Goal: Transaction & Acquisition: Book appointment/travel/reservation

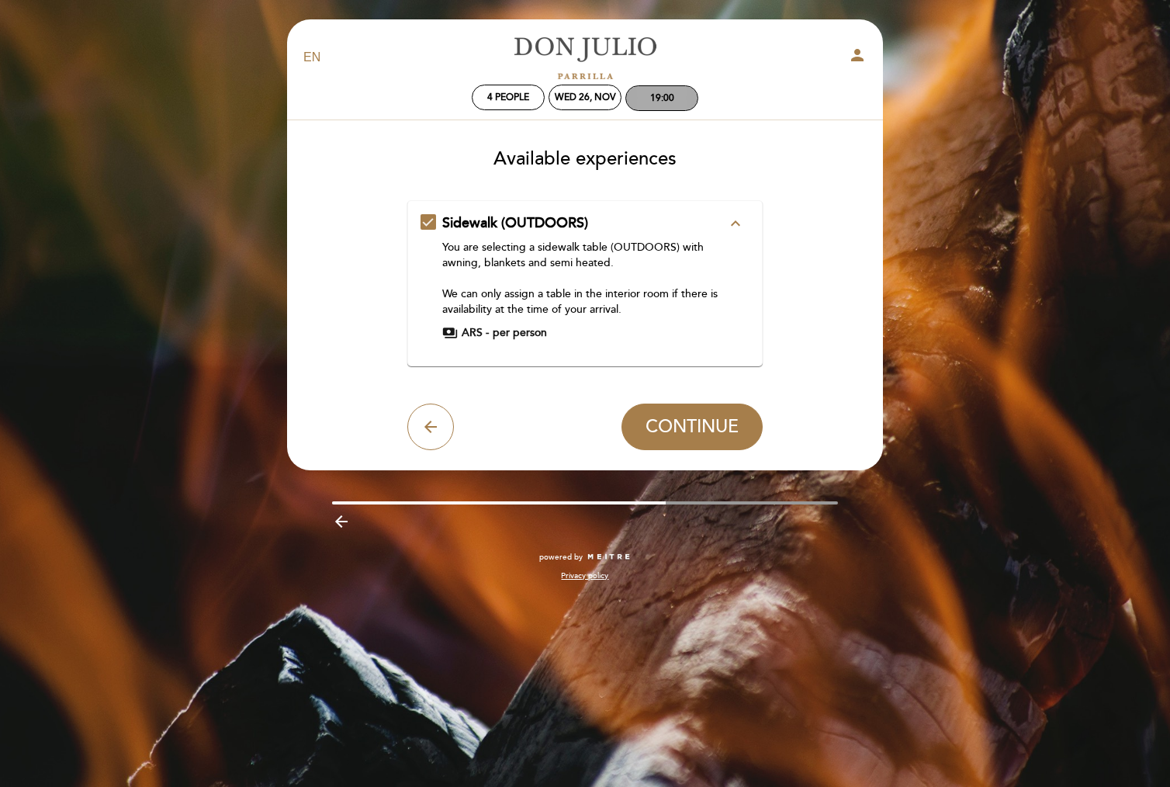
click at [671, 104] on div "19:00" at bounding box center [661, 98] width 71 height 24
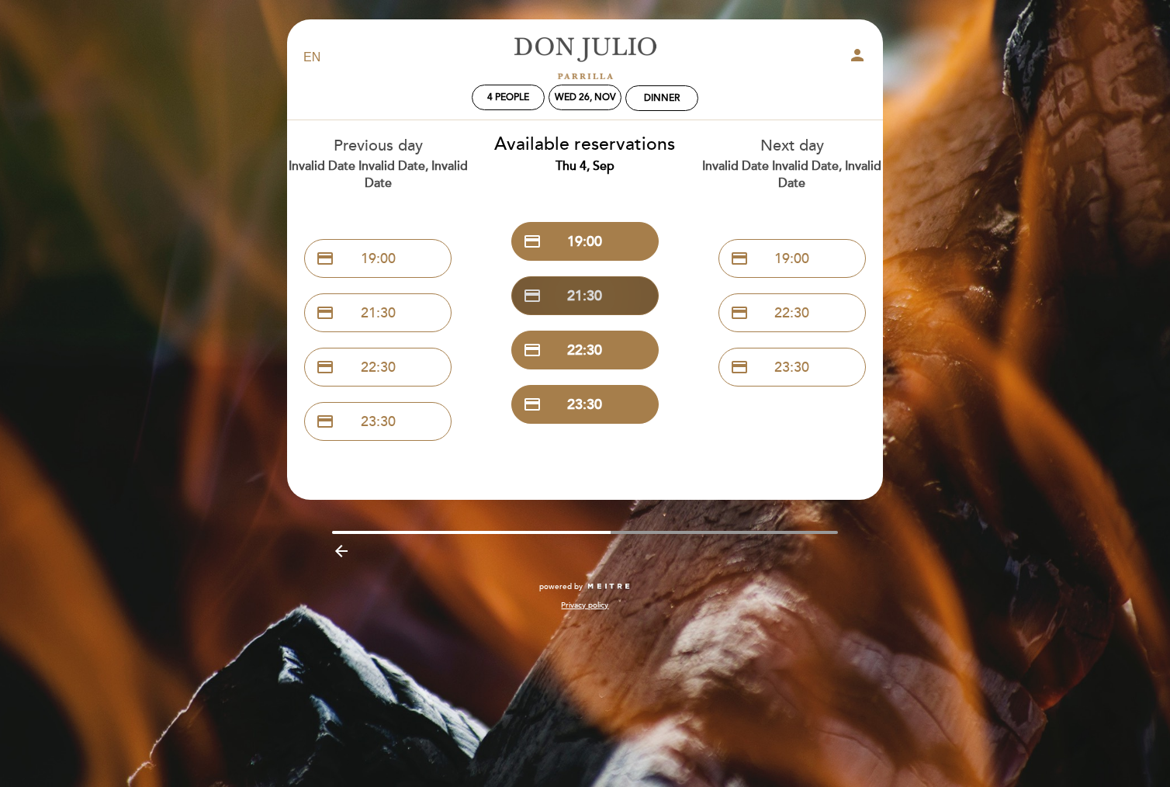
click at [586, 292] on button "credit_card 21:30" at bounding box center [584, 295] width 147 height 39
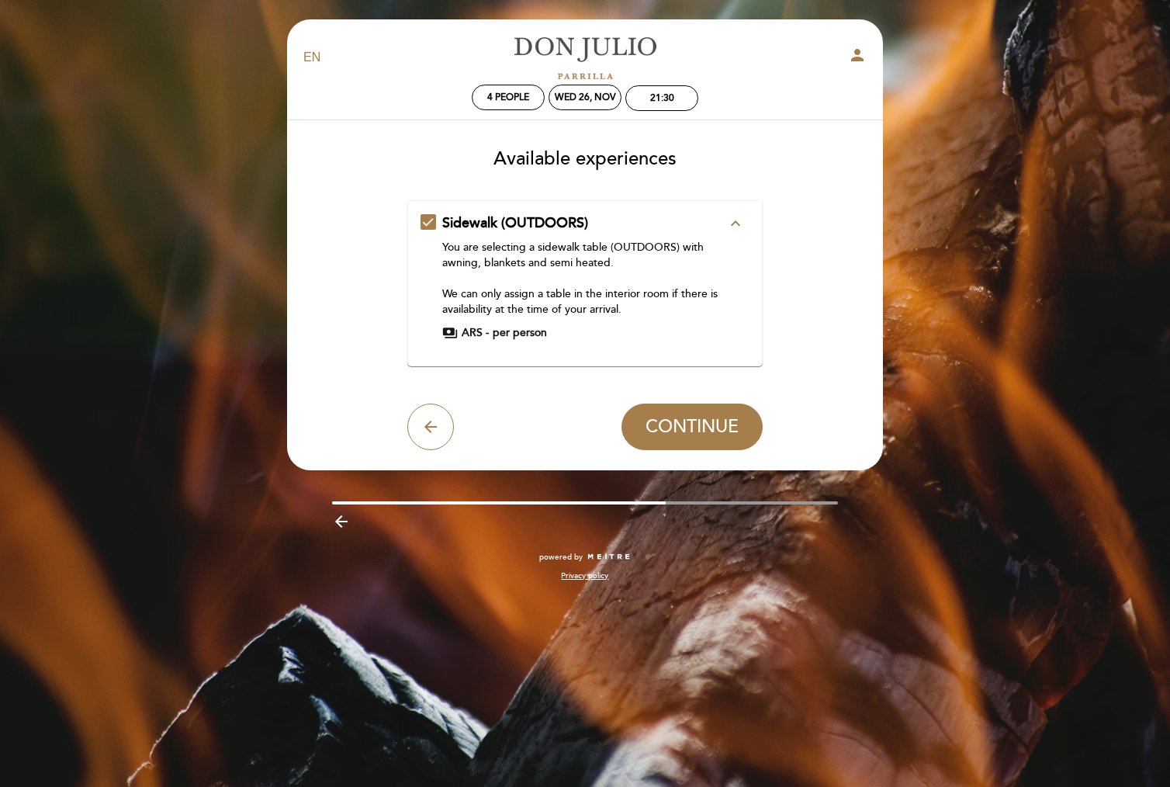
click at [735, 224] on icon "expand_less" at bounding box center [735, 223] width 19 height 19
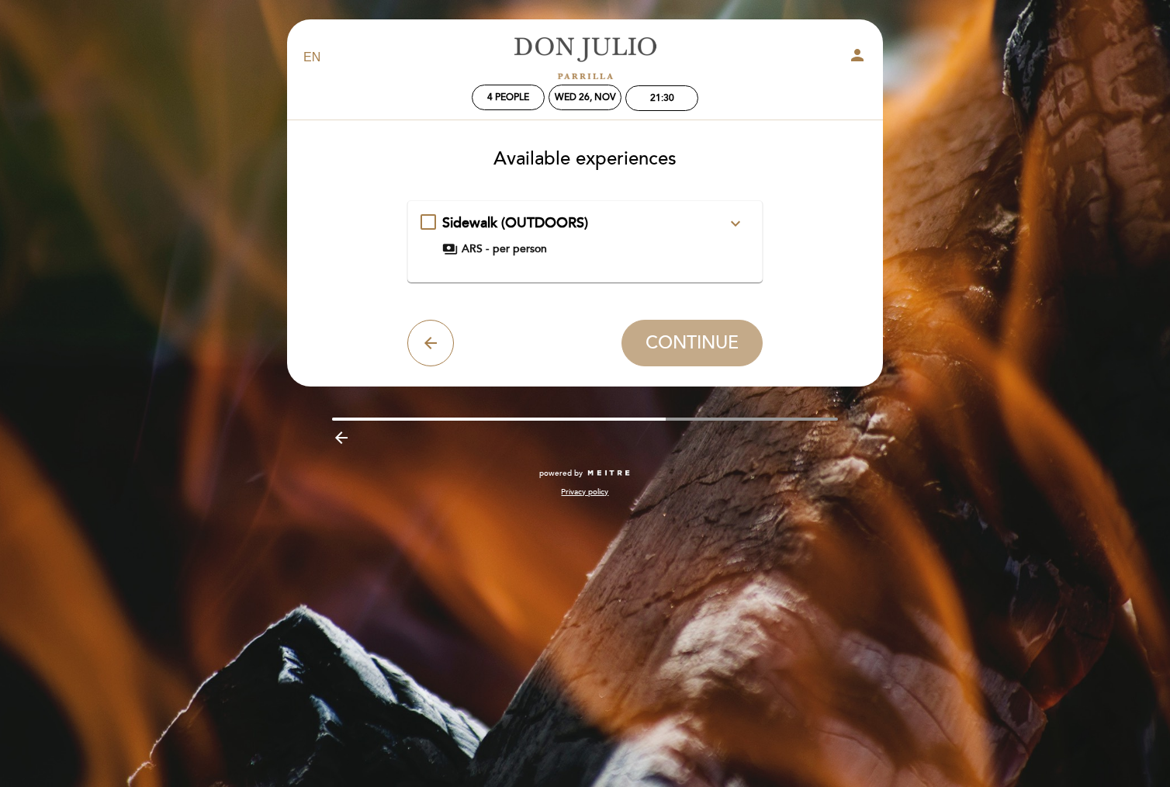
click at [735, 224] on icon "expand_more" at bounding box center [735, 223] width 19 height 19
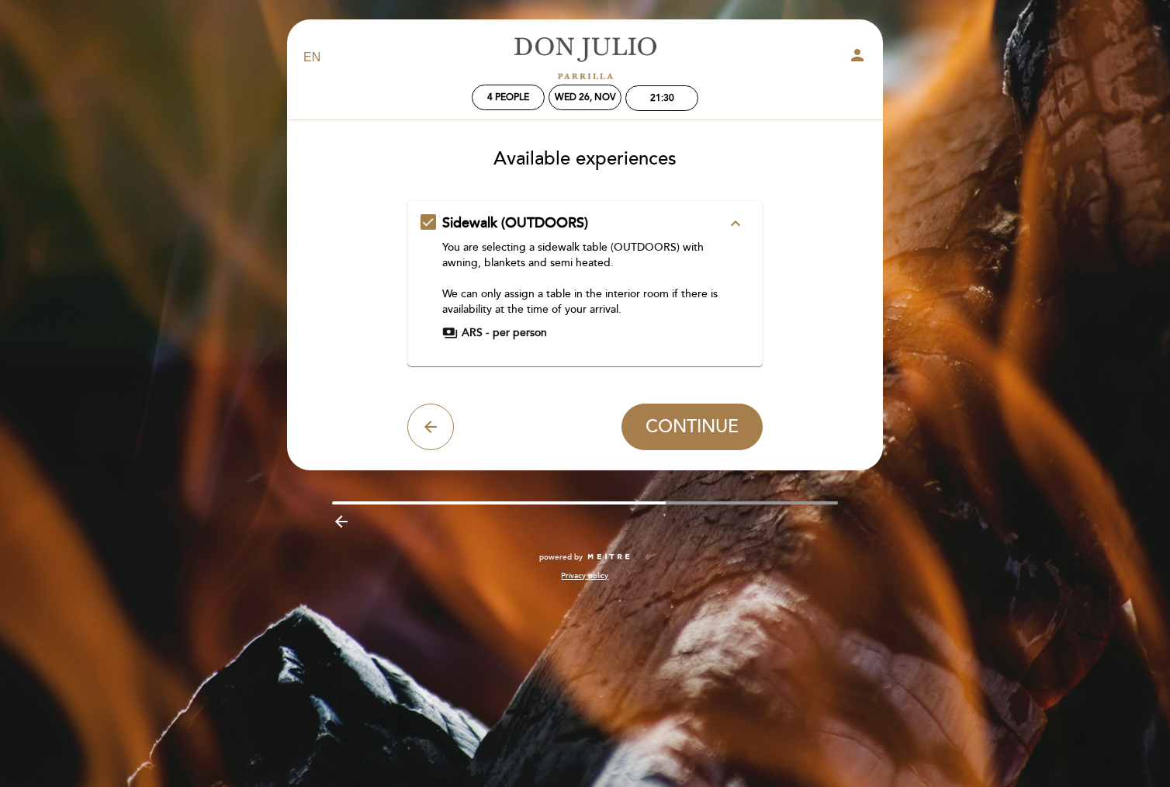
click at [427, 219] on div "Sidewalk (OUTDOORS) expand_less You are selecting a sidewalk table (OUTDOORS) w…" at bounding box center [585, 276] width 330 height 127
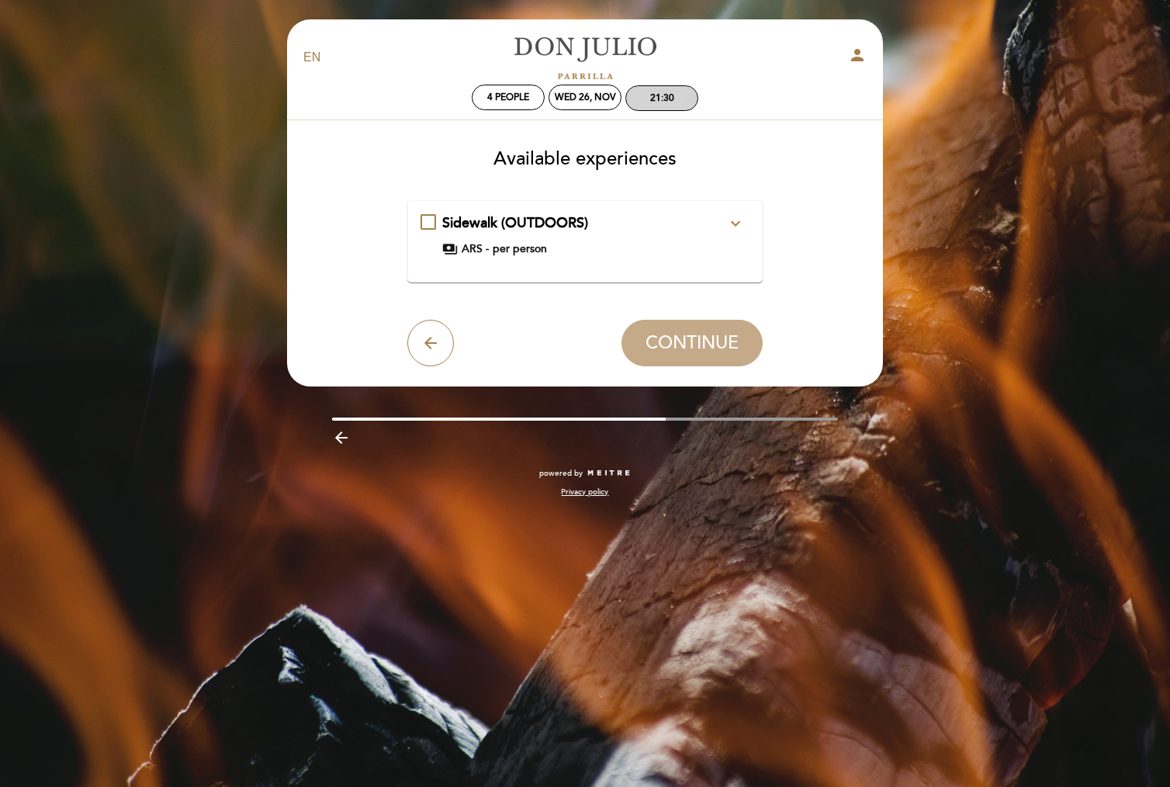
click at [674, 102] on div "21:30" at bounding box center [662, 98] width 24 height 12
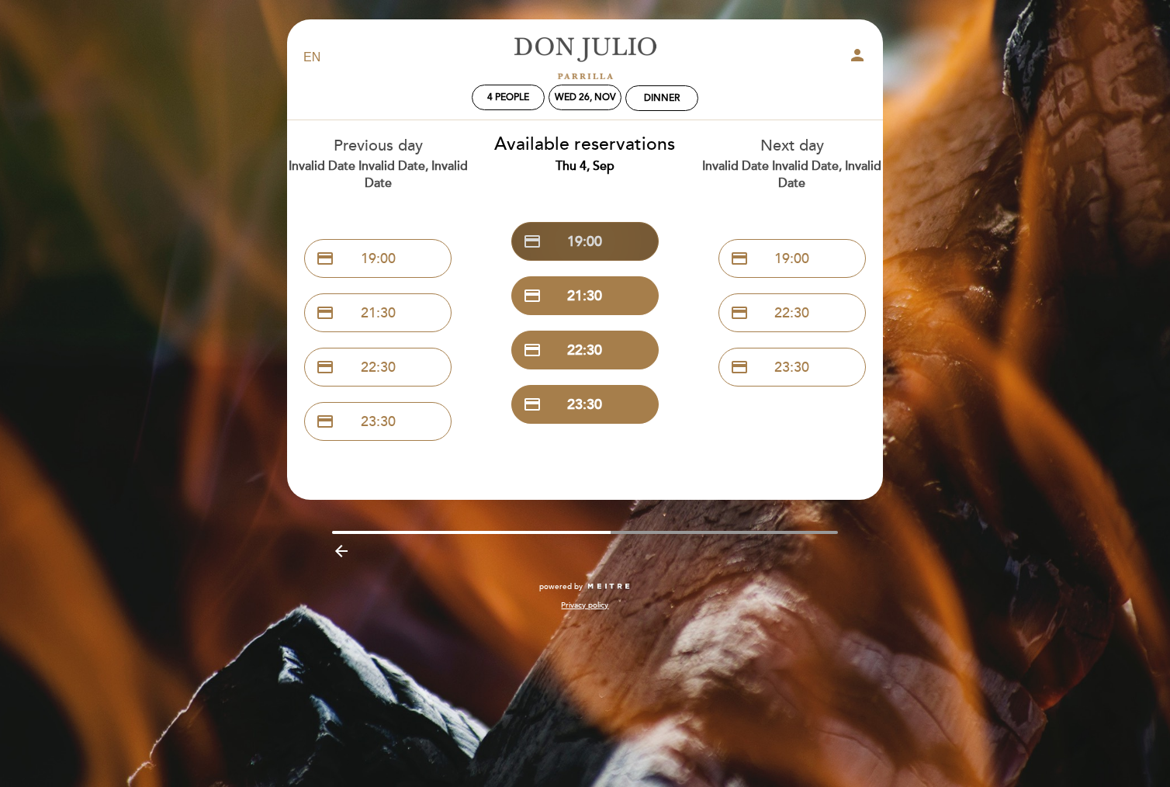
click at [597, 254] on button "credit_card 19:00" at bounding box center [584, 241] width 147 height 39
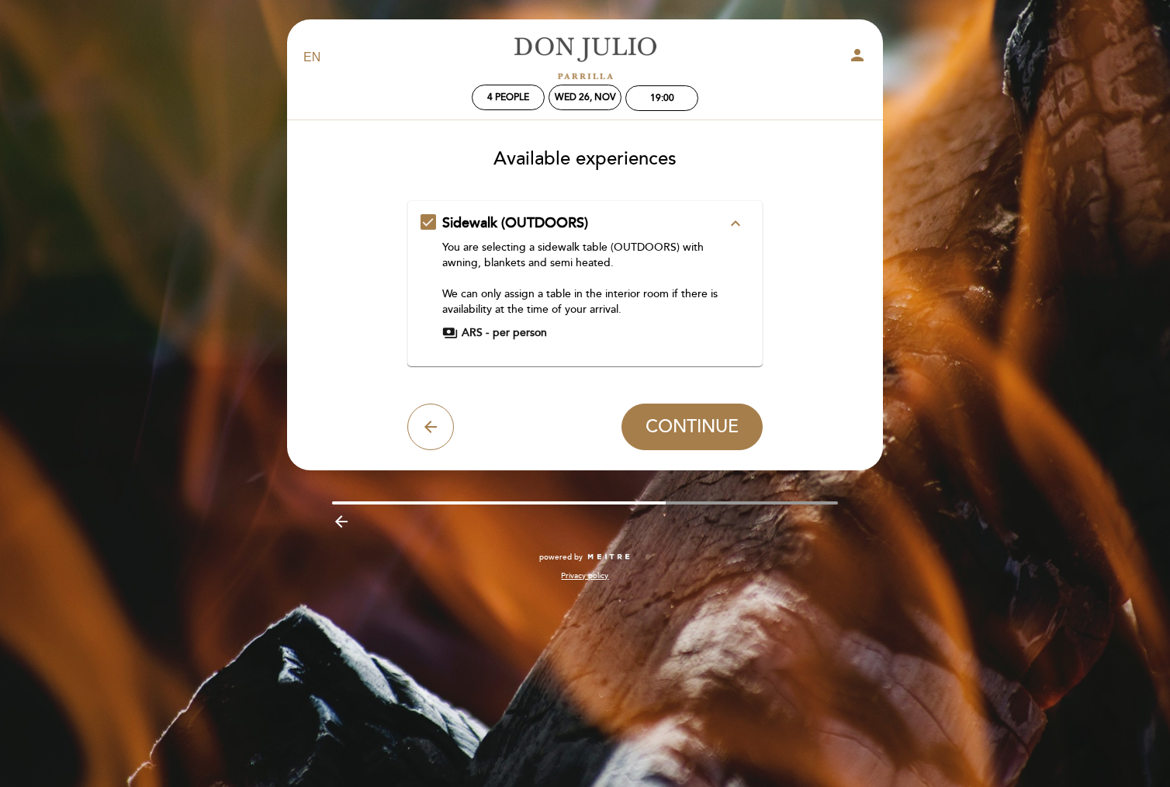
click at [424, 220] on div "Sidewalk (OUTDOORS) expand_less You are selecting a sidewalk table (OUTDOORS) w…" at bounding box center [585, 276] width 330 height 127
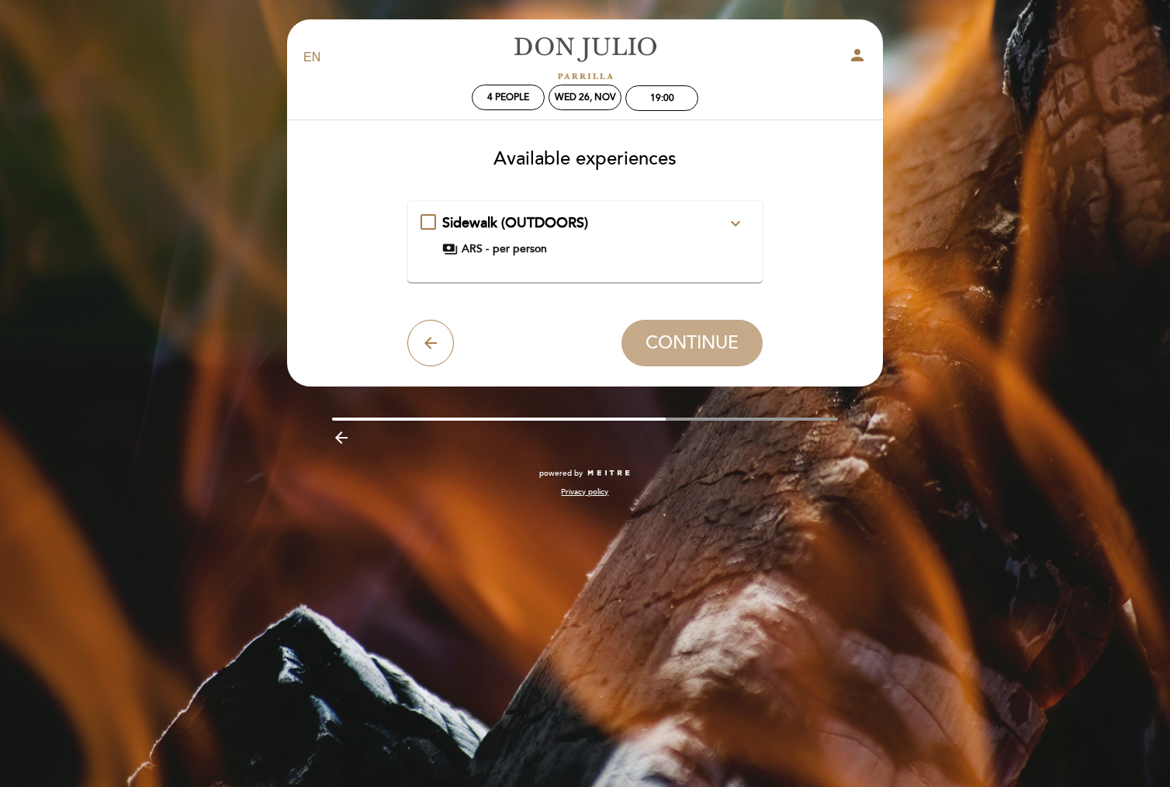
click at [739, 225] on icon "expand_more" at bounding box center [735, 223] width 19 height 19
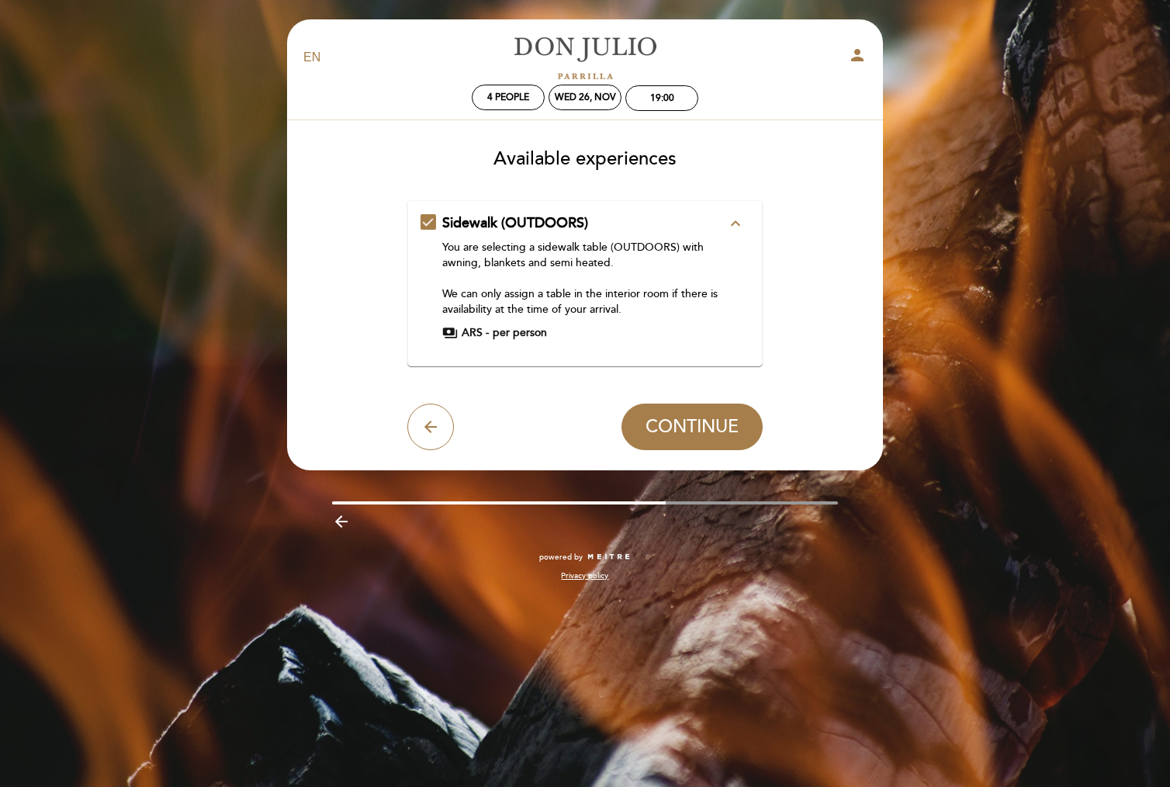
click at [739, 225] on icon "expand_less" at bounding box center [735, 223] width 19 height 19
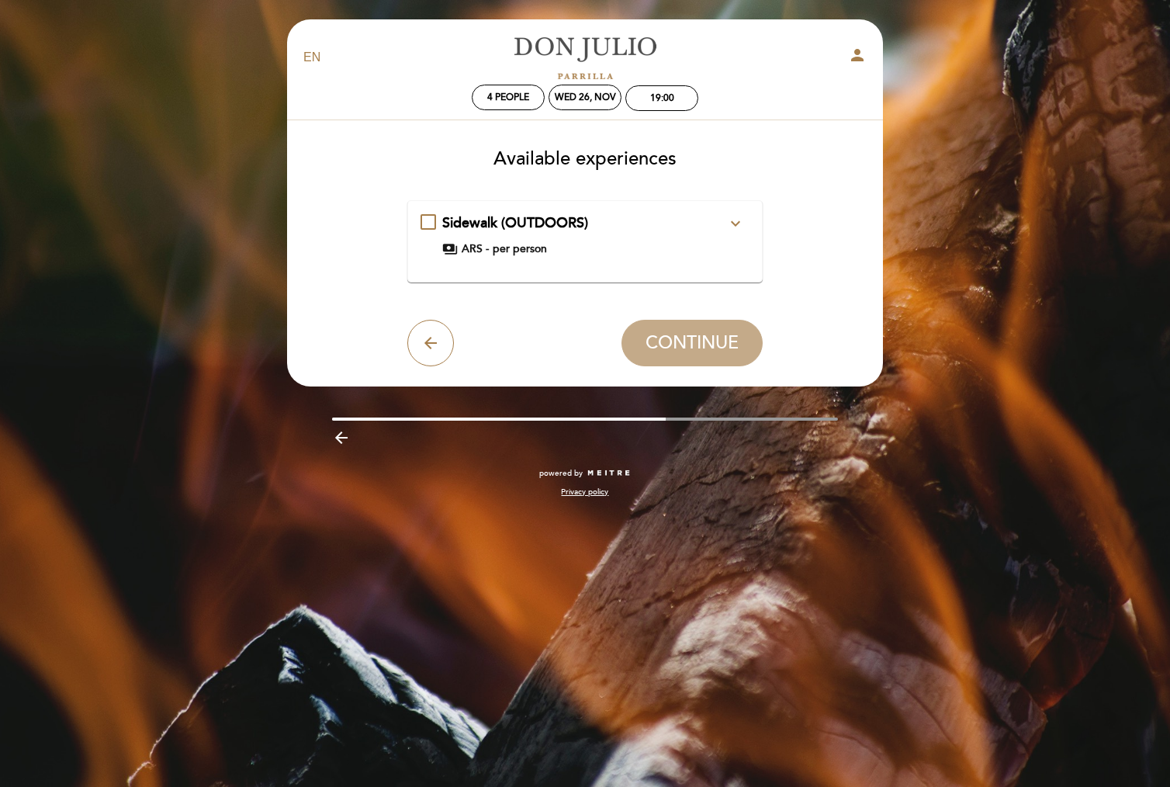
click at [482, 246] on span "ARS -" at bounding box center [475, 249] width 27 height 16
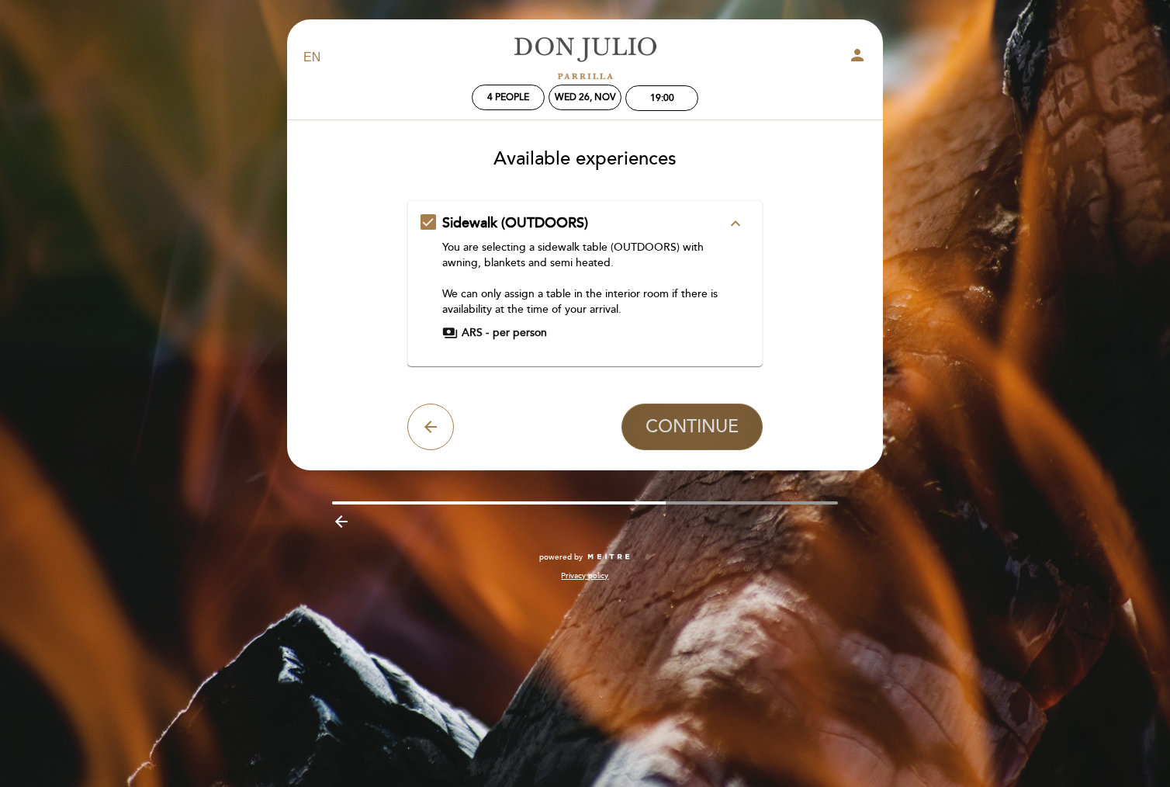
click at [681, 432] on span "CONTINUE" at bounding box center [691, 427] width 93 height 22
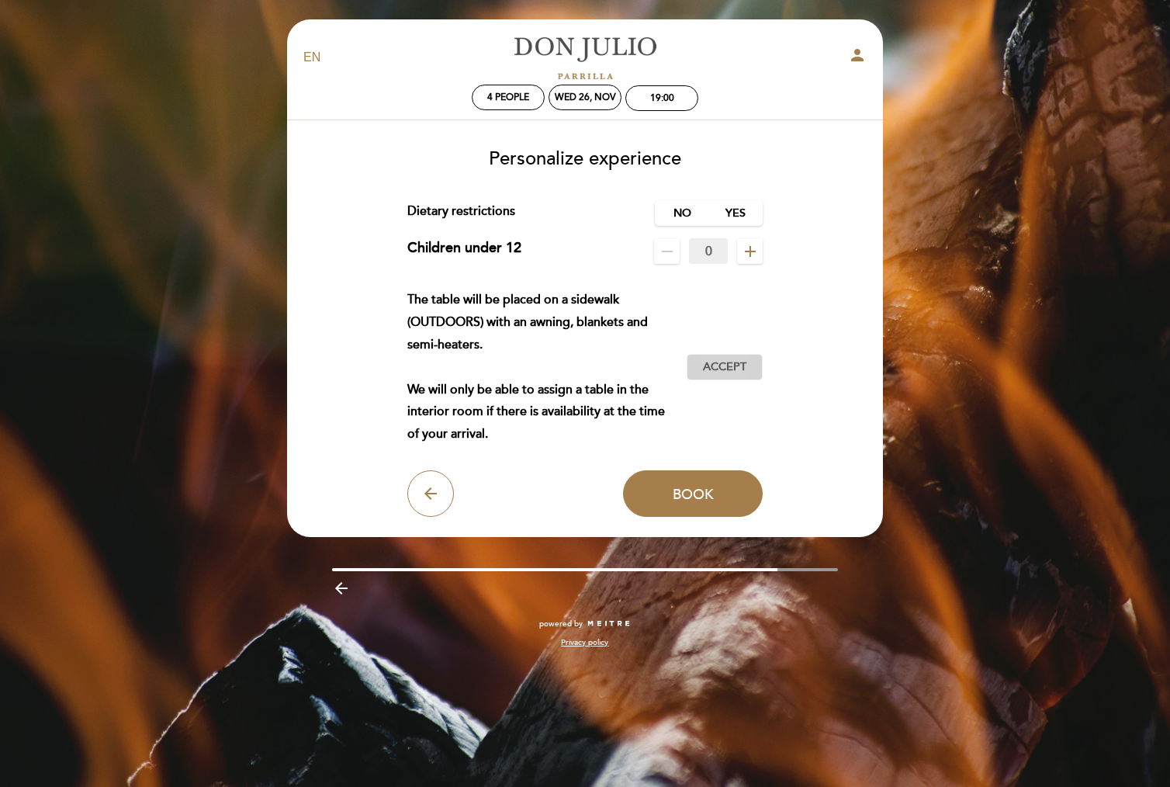
click at [724, 361] on span "Accept" at bounding box center [724, 367] width 43 height 16
click at [704, 487] on span "Book" at bounding box center [693, 493] width 41 height 17
click at [690, 208] on label "No" at bounding box center [682, 213] width 54 height 26
click at [697, 493] on span "Book" at bounding box center [693, 493] width 41 height 17
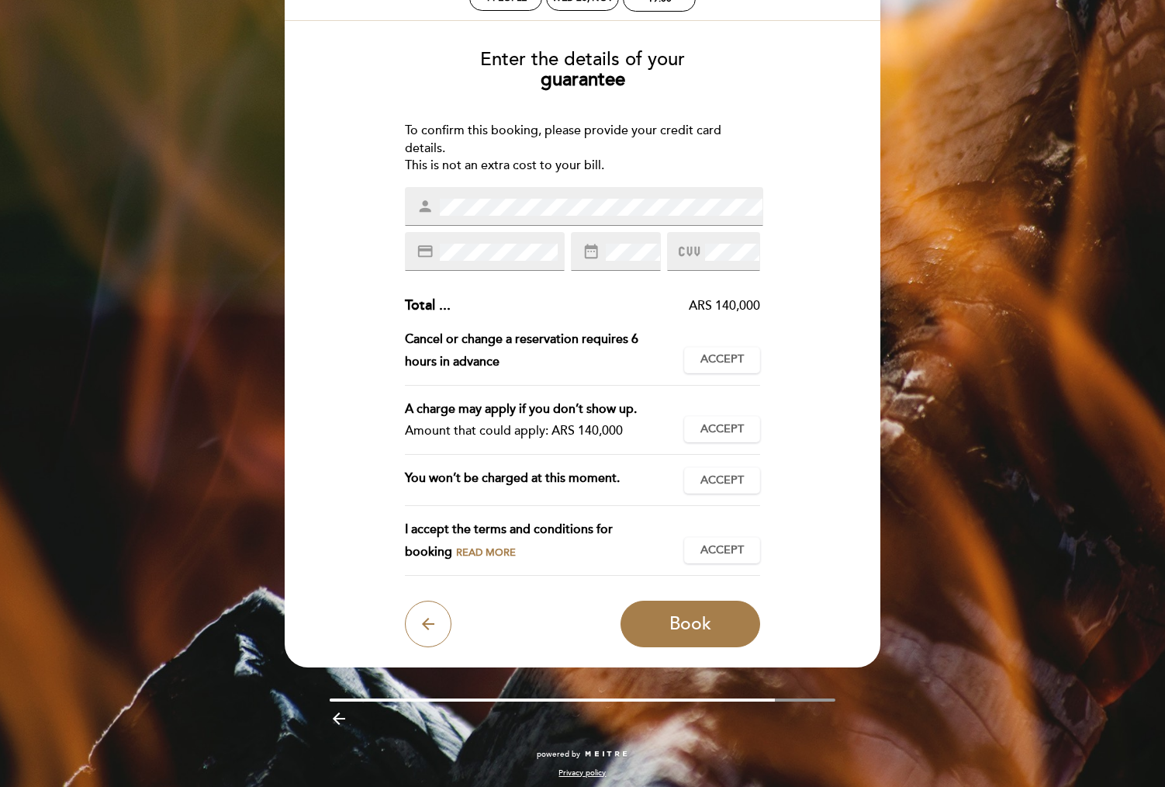
scroll to position [99, 0]
click at [708, 360] on span "Accept" at bounding box center [721, 360] width 43 height 16
click at [707, 435] on button "Accept Accepted" at bounding box center [722, 430] width 76 height 26
click at [716, 483] on button "Accept Accepted" at bounding box center [722, 481] width 76 height 26
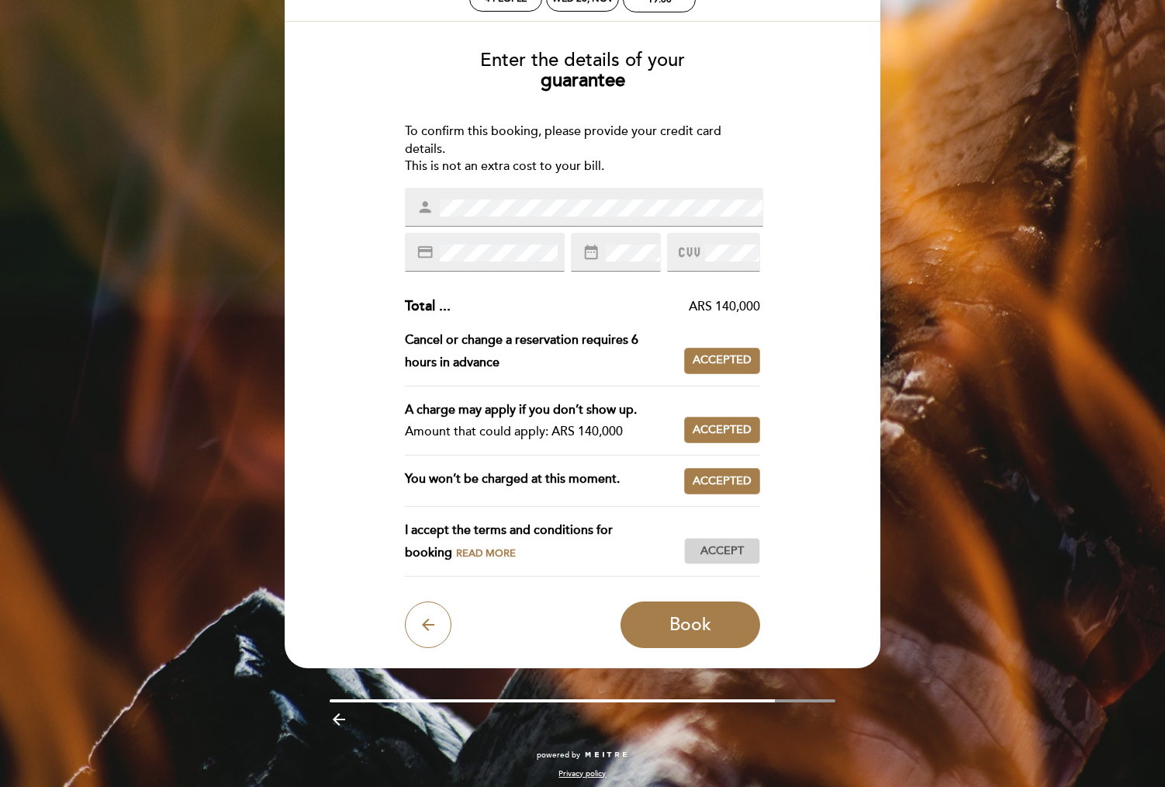
click at [718, 554] on button "Accept Accepted" at bounding box center [722, 551] width 76 height 26
click at [704, 614] on span "Book" at bounding box center [690, 625] width 42 height 22
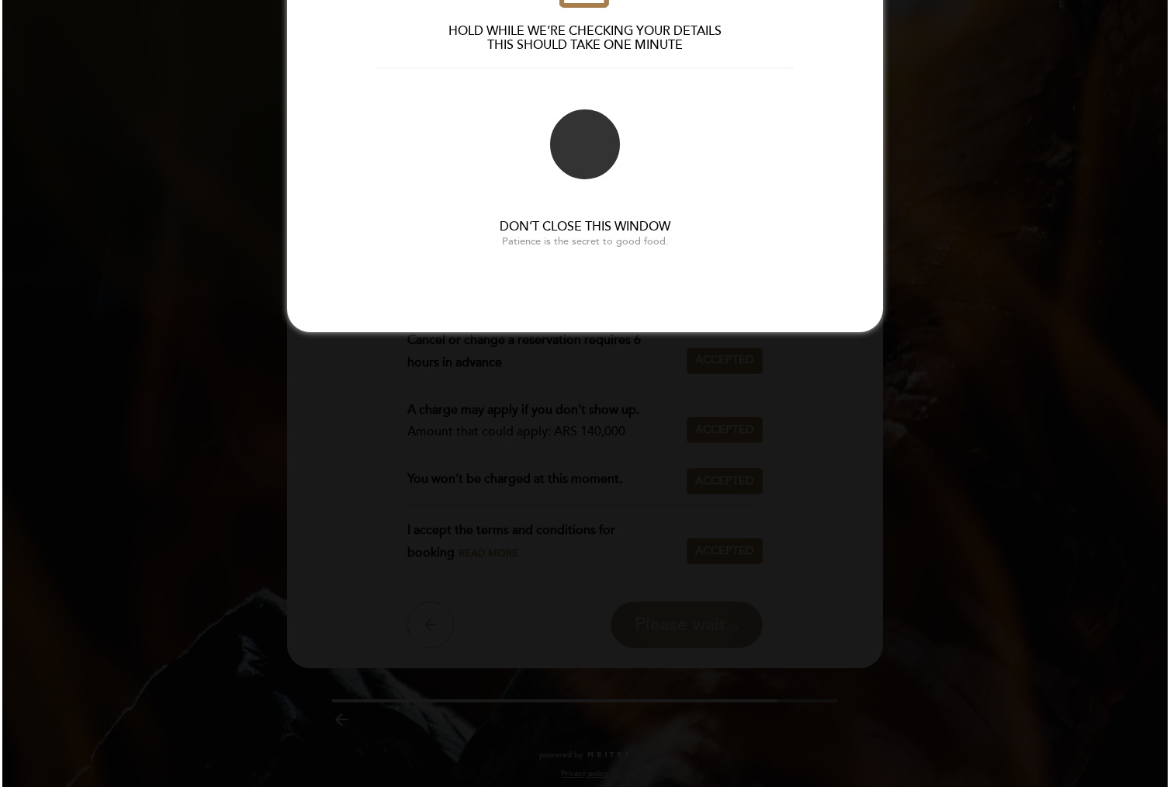
scroll to position [0, 0]
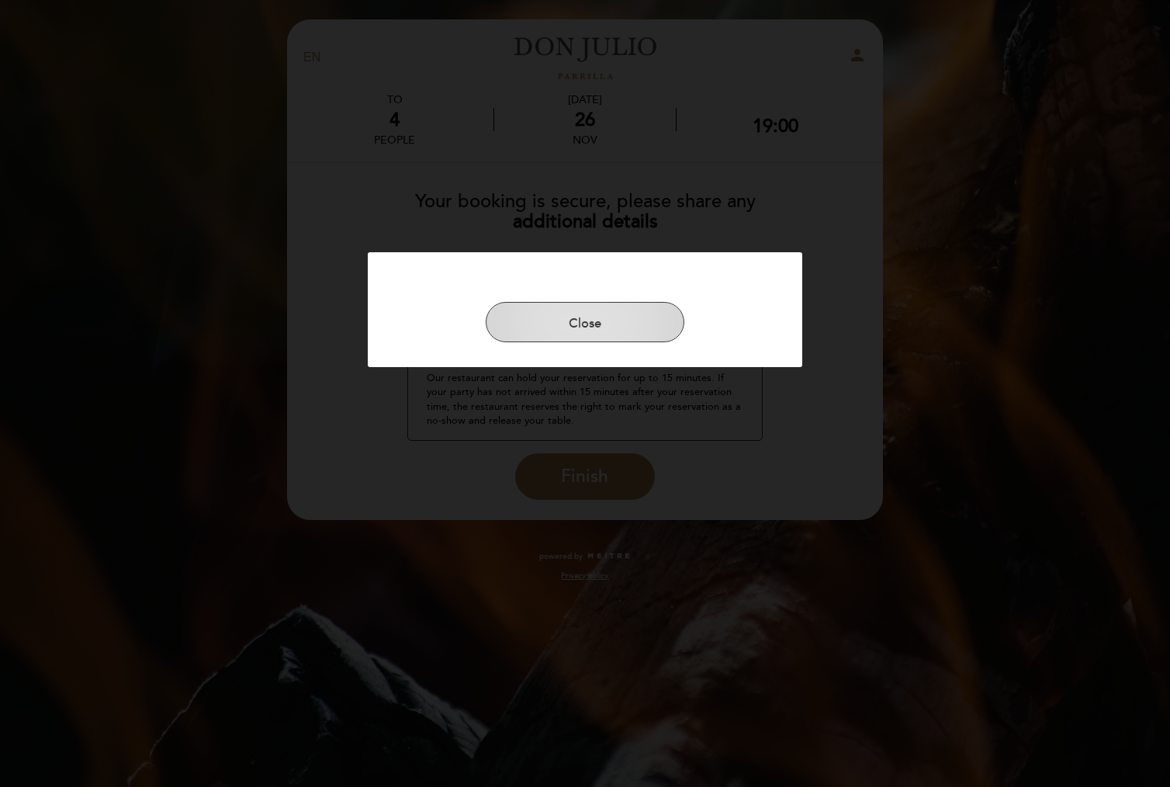
click at [593, 335] on button "Close" at bounding box center [585, 322] width 199 height 40
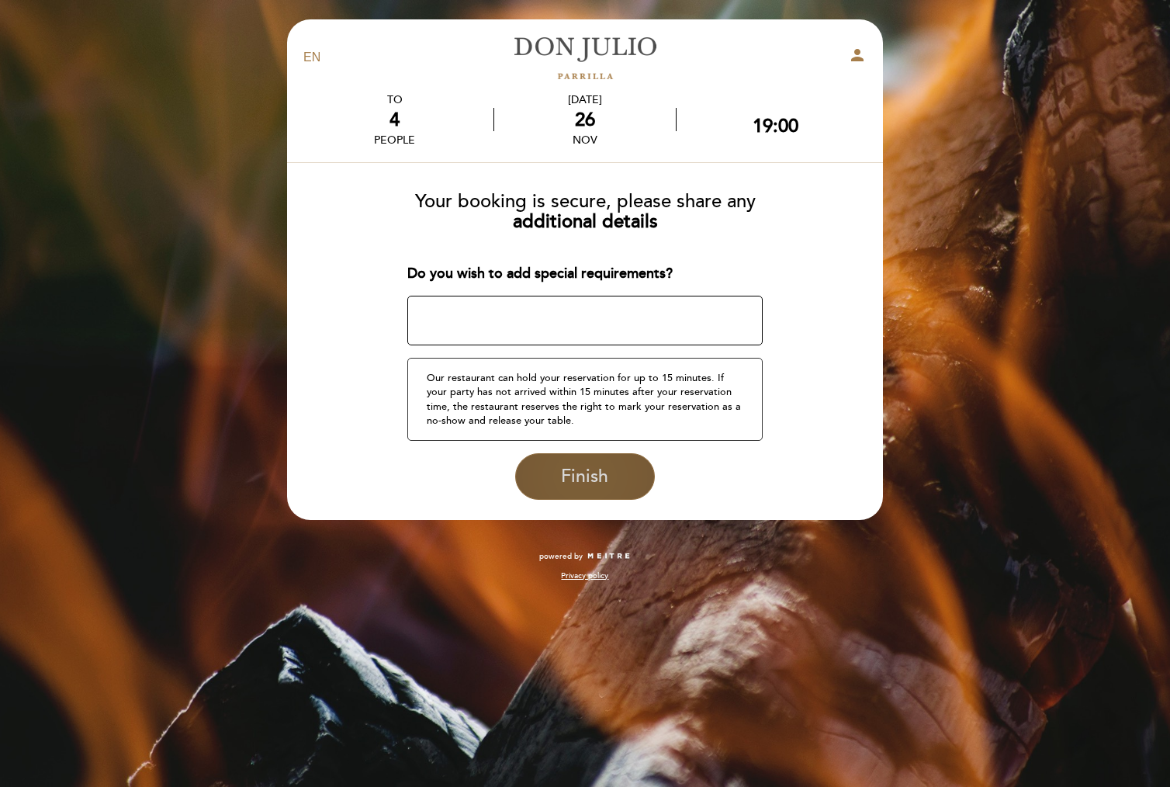
click at [578, 467] on span "Finish" at bounding box center [584, 476] width 47 height 22
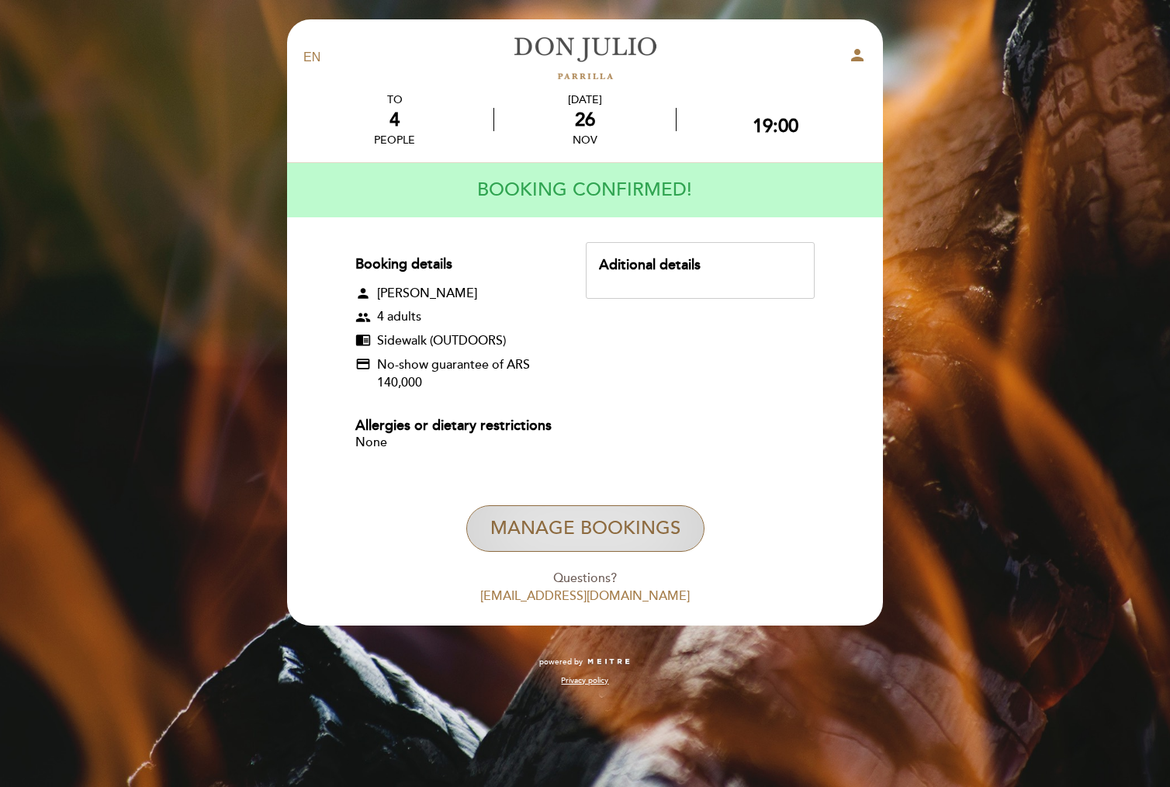
click at [580, 539] on button "Manage Bookings" at bounding box center [585, 528] width 238 height 47
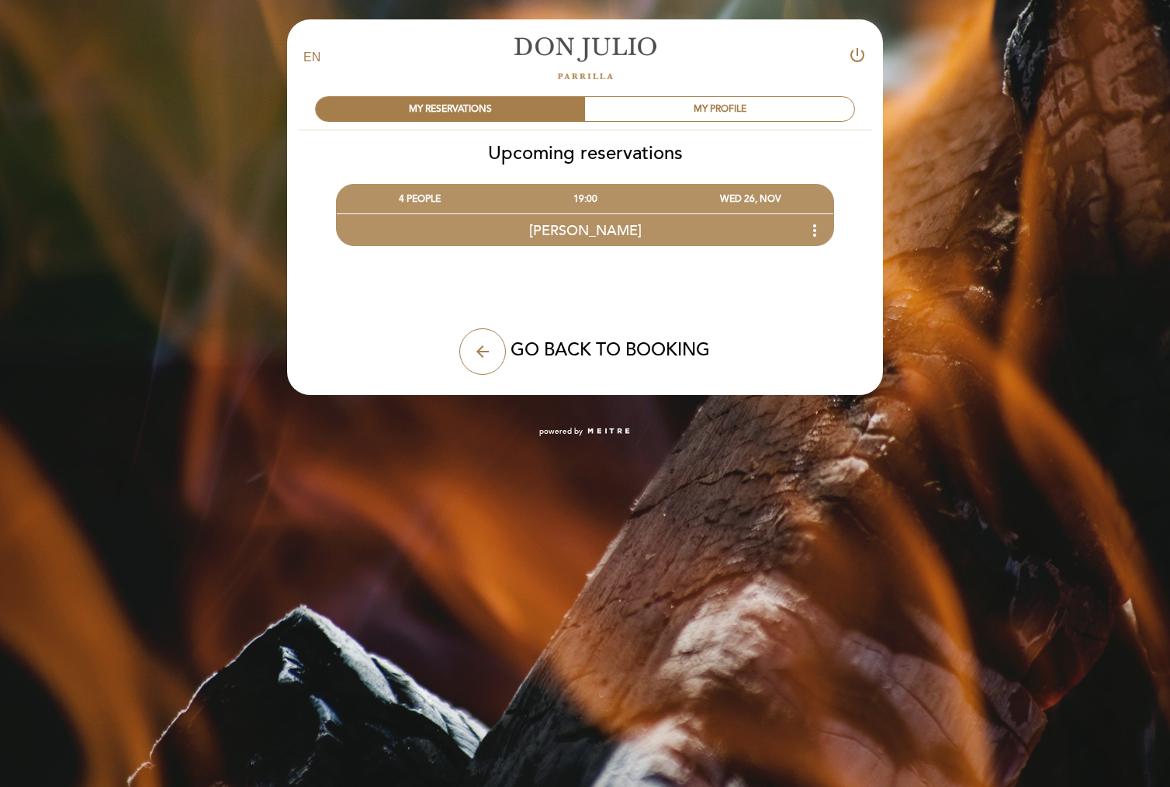
click at [600, 36] on link "[PERSON_NAME]" at bounding box center [585, 57] width 194 height 43
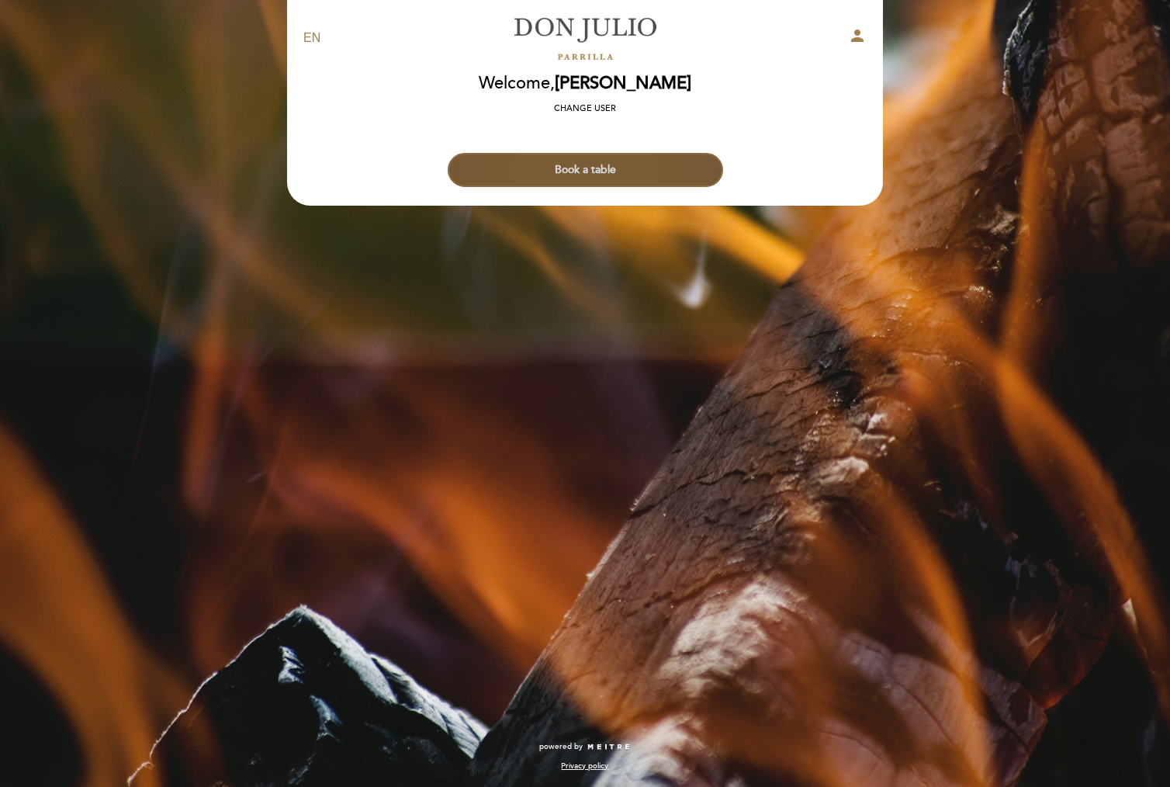
click at [570, 178] on button "Book a table" at bounding box center [585, 170] width 275 height 34
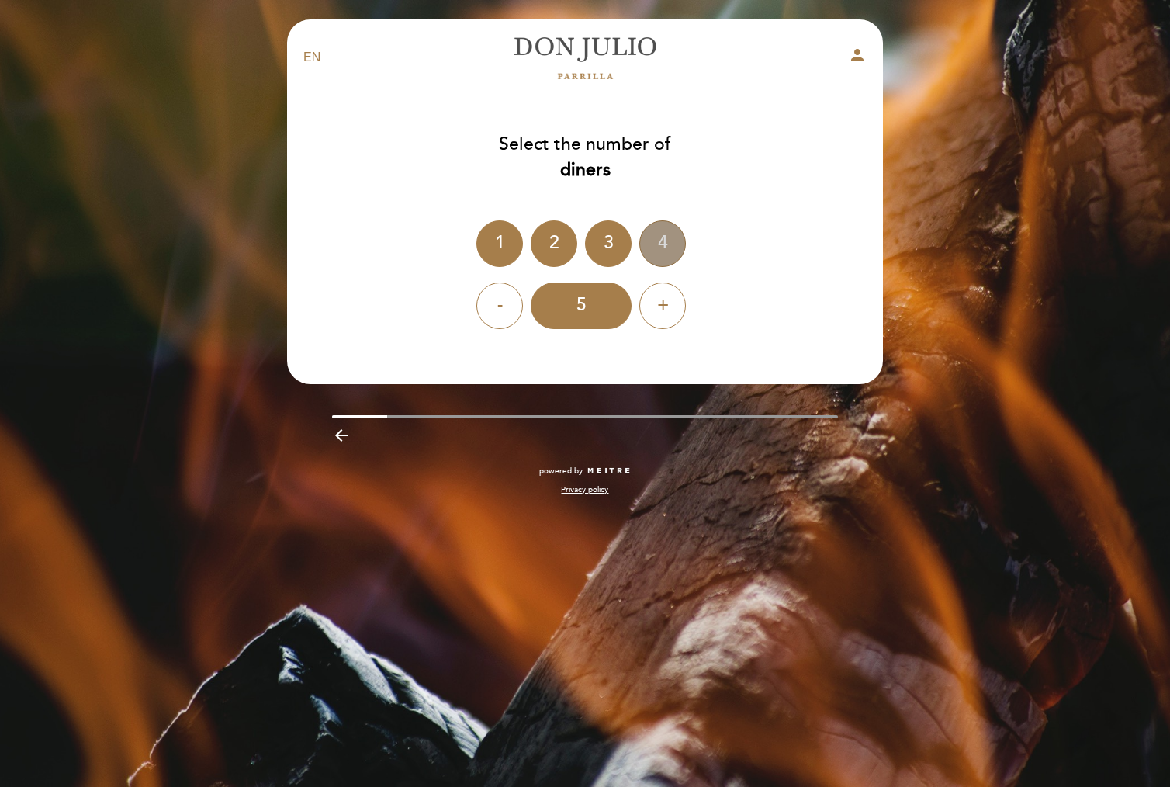
click at [669, 239] on div "4" at bounding box center [662, 243] width 47 height 47
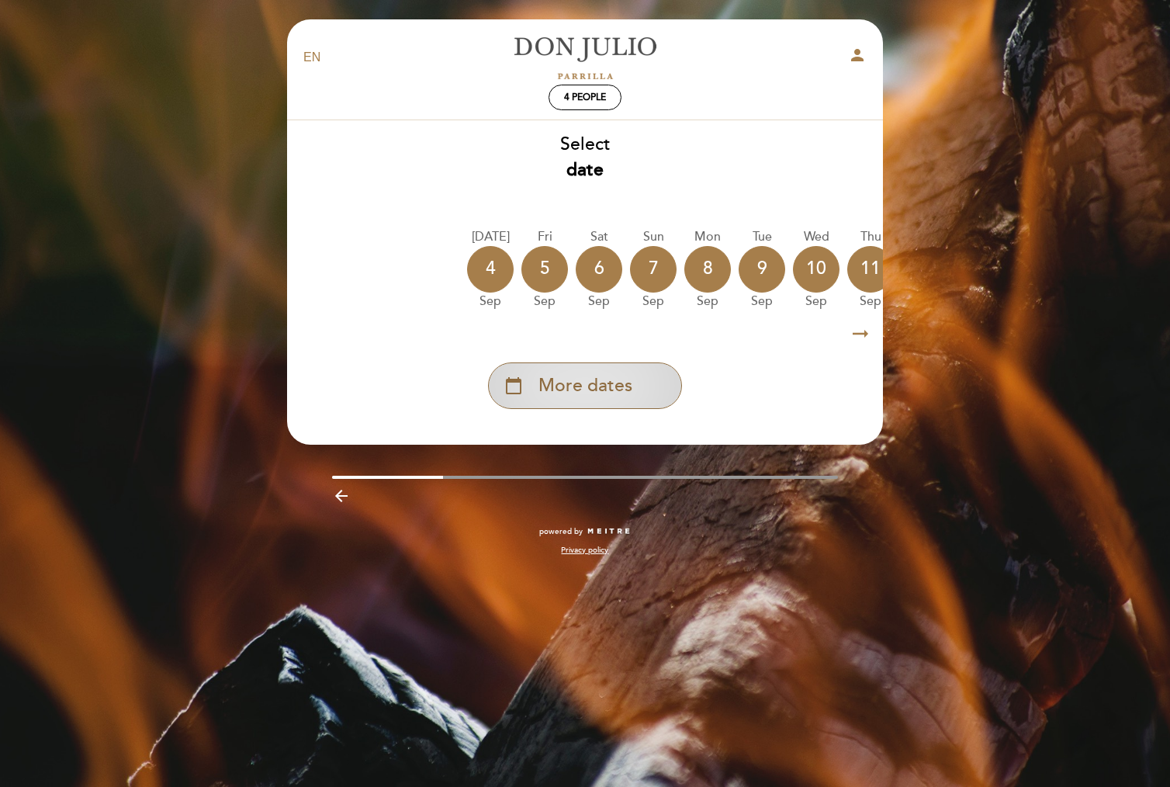
click at [572, 404] on div "calendar_today More dates" at bounding box center [585, 385] width 194 height 47
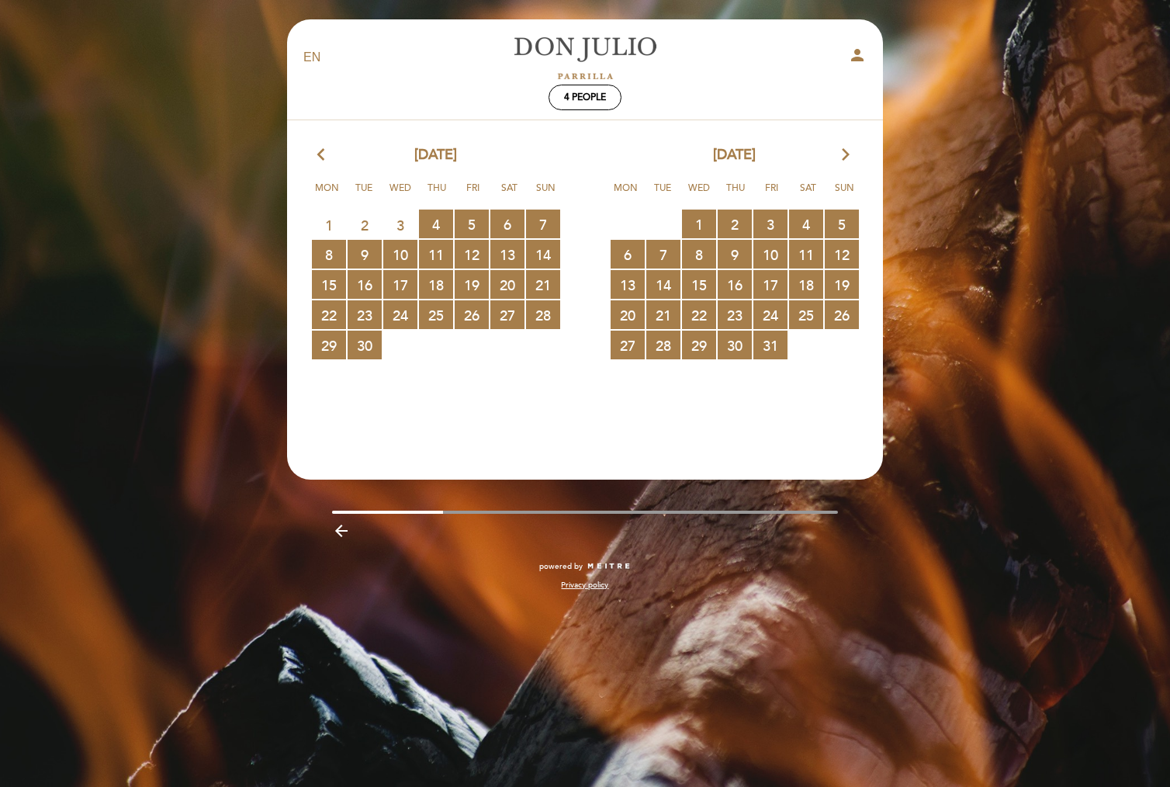
click at [846, 148] on icon "arrow_forward_ios" at bounding box center [845, 155] width 14 height 20
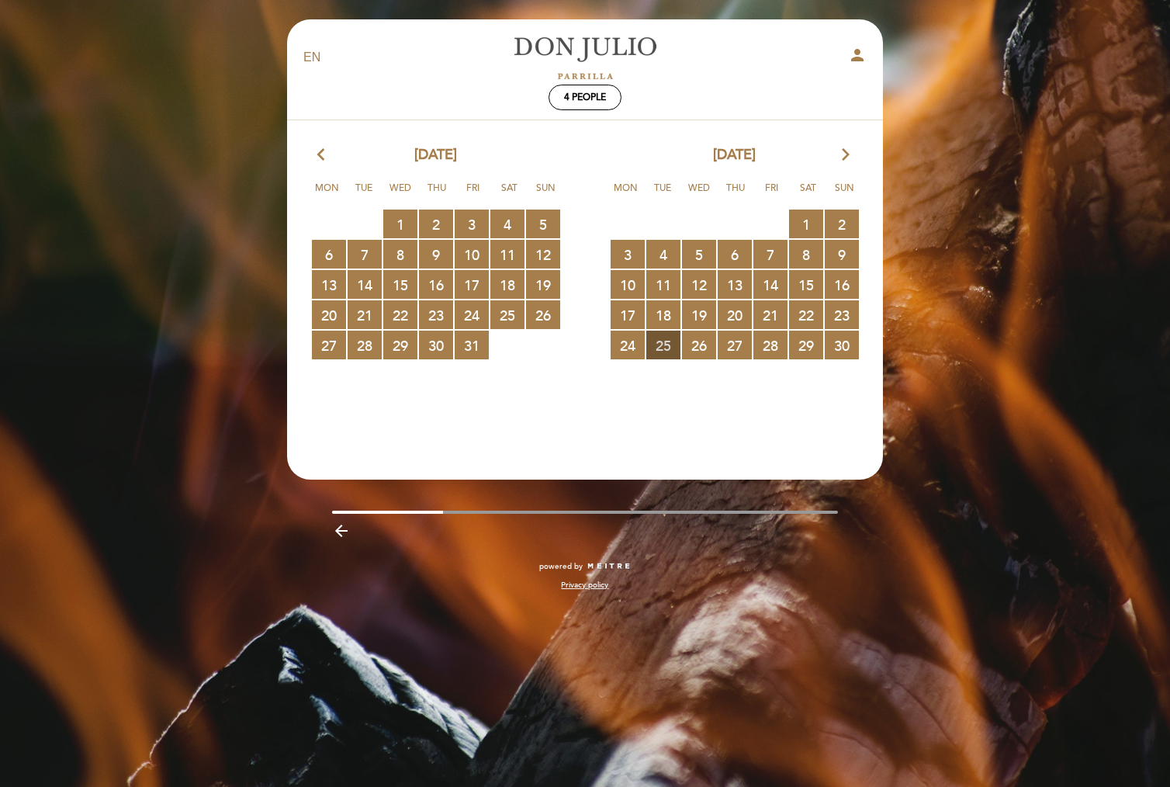
click at [664, 339] on span "25 RESERVATIONS AVAILABLE" at bounding box center [663, 344] width 34 height 29
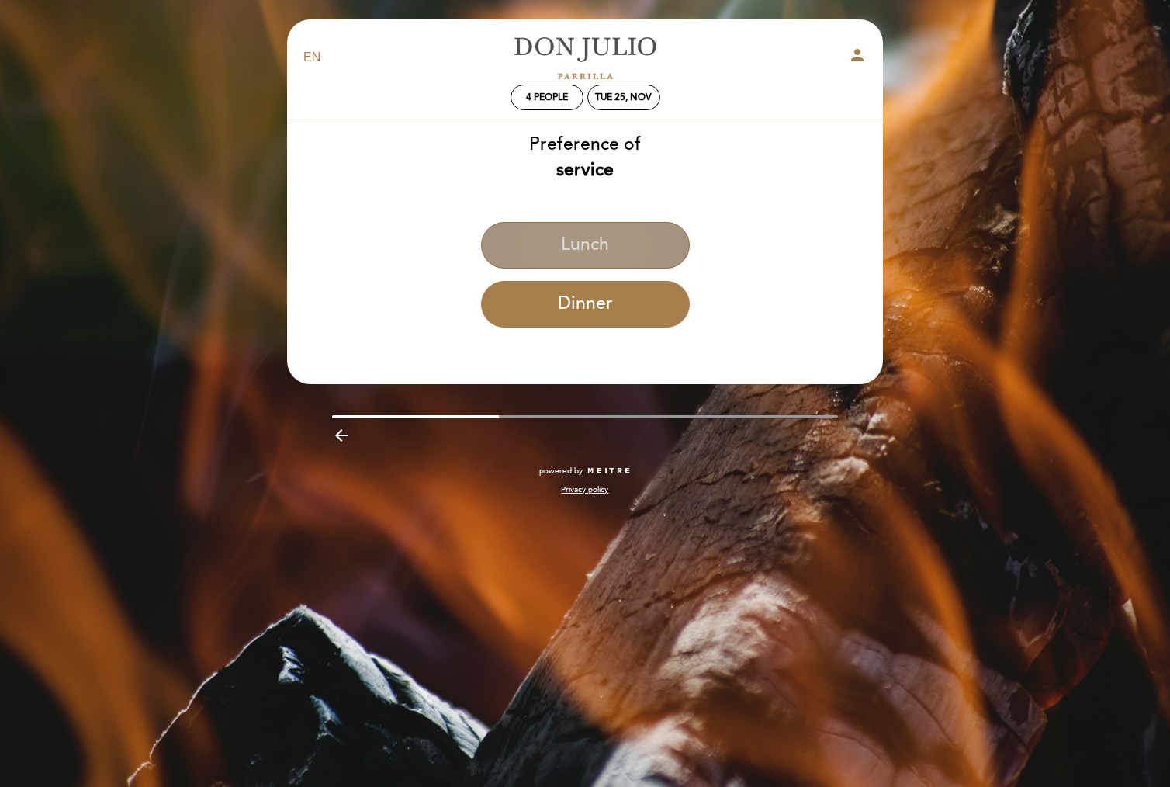
click at [623, 249] on button "Lunch" at bounding box center [585, 245] width 209 height 47
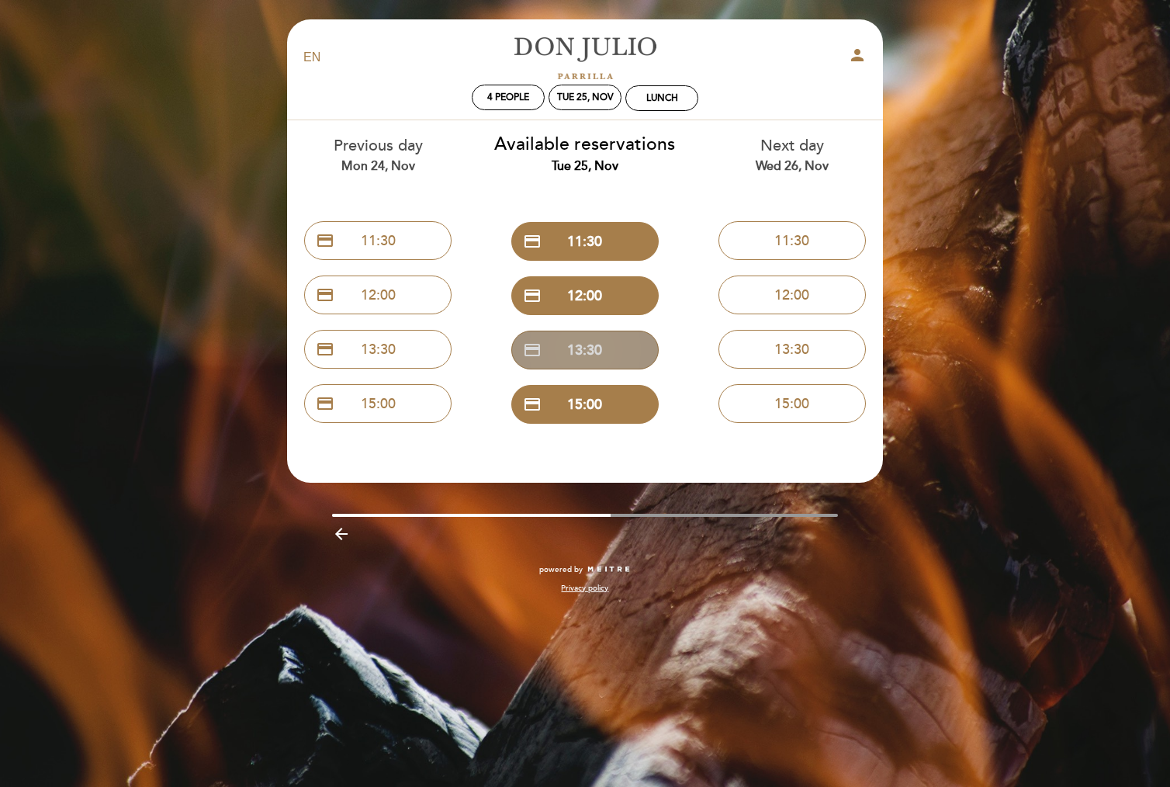
click at [604, 357] on button "credit_card 13:30" at bounding box center [584, 349] width 147 height 39
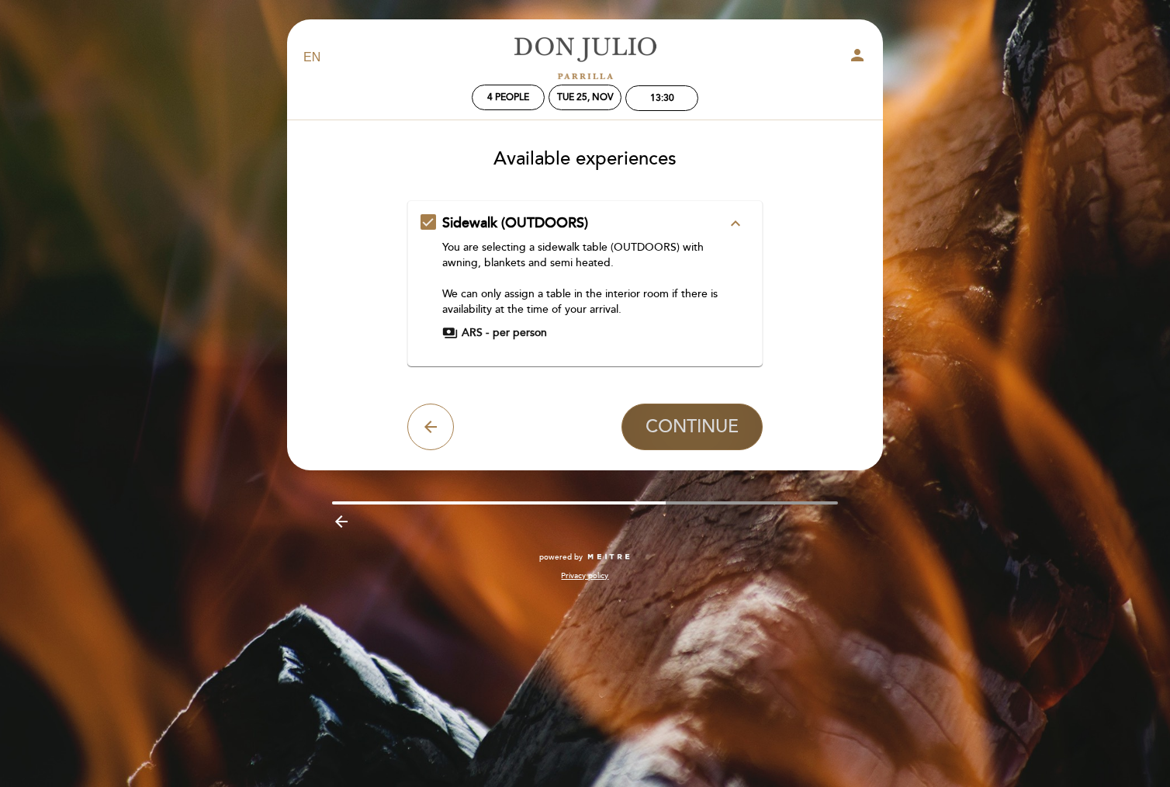
click at [706, 429] on span "CONTINUE" at bounding box center [691, 427] width 93 height 22
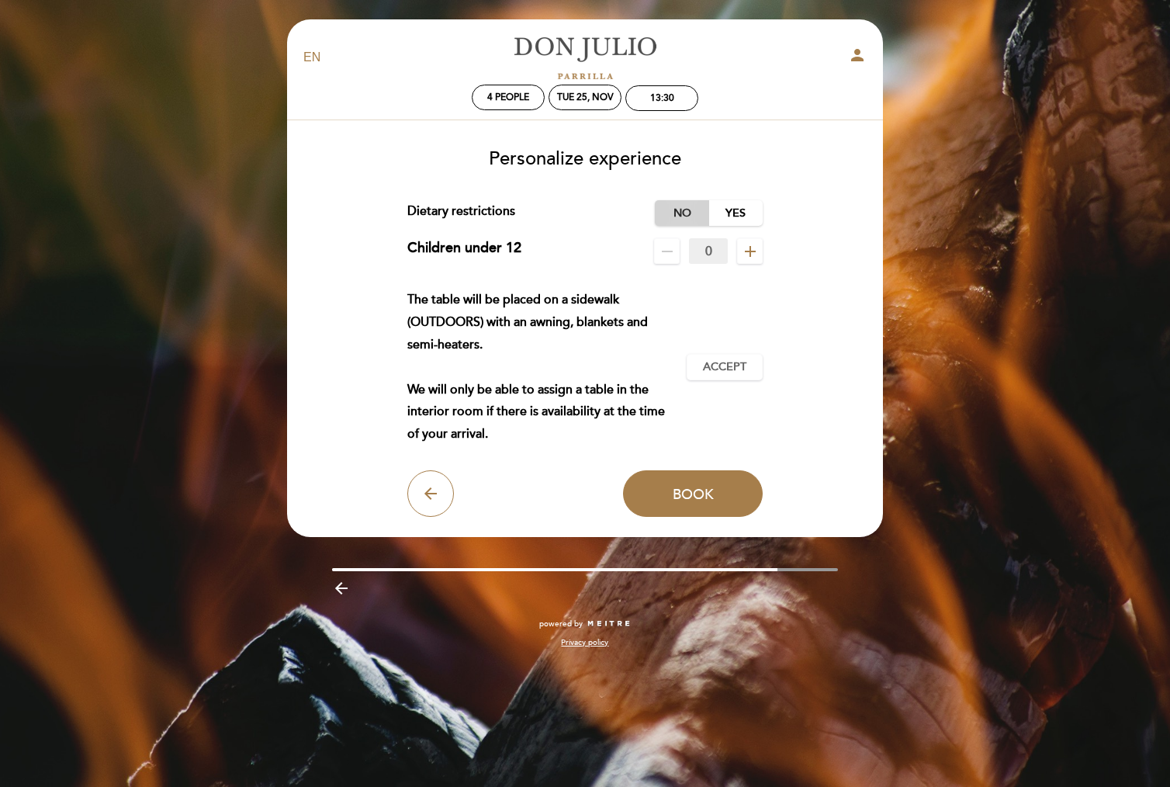
click at [680, 208] on label "No" at bounding box center [682, 213] width 54 height 26
click at [719, 366] on span "Accept" at bounding box center [724, 367] width 43 height 16
click at [698, 481] on button "Book" at bounding box center [693, 493] width 140 height 47
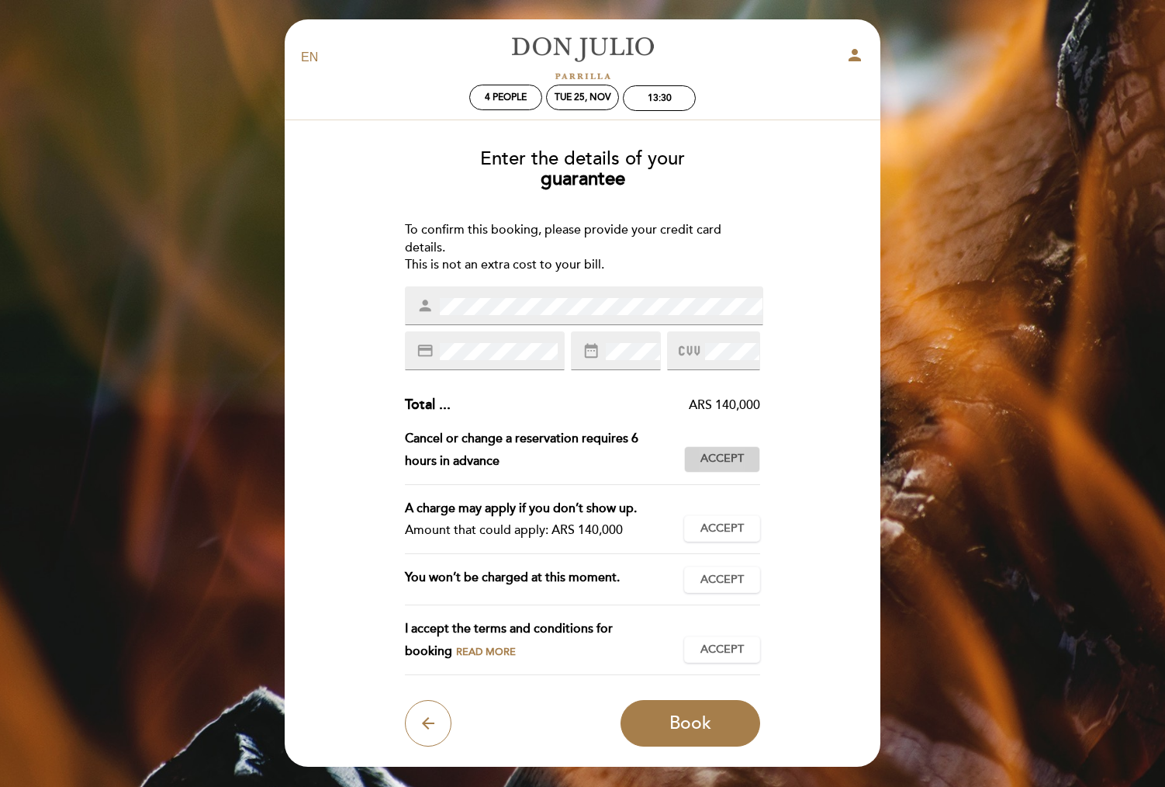
click at [714, 451] on span "Accept" at bounding box center [721, 459] width 43 height 16
click at [715, 520] on span "Accept" at bounding box center [721, 528] width 43 height 16
click at [716, 584] on button "Accept Accepted" at bounding box center [722, 579] width 76 height 26
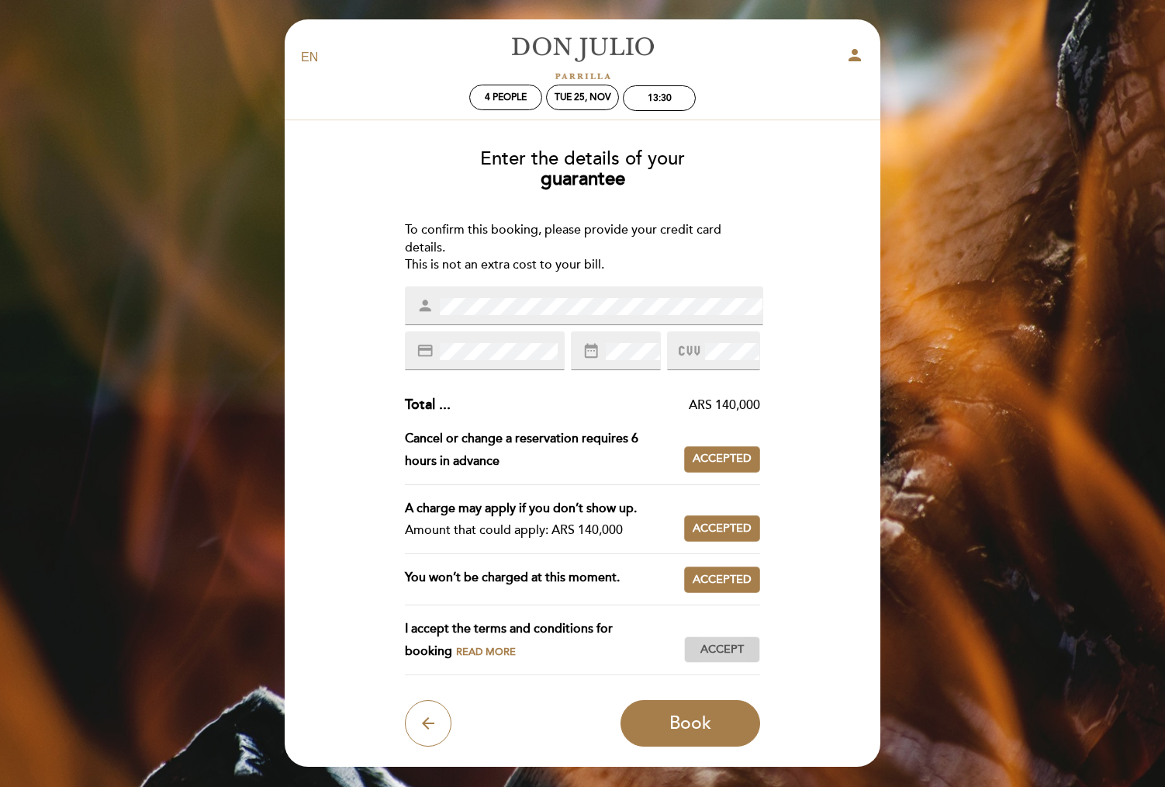
click at [716, 643] on span "Accept" at bounding box center [721, 649] width 43 height 16
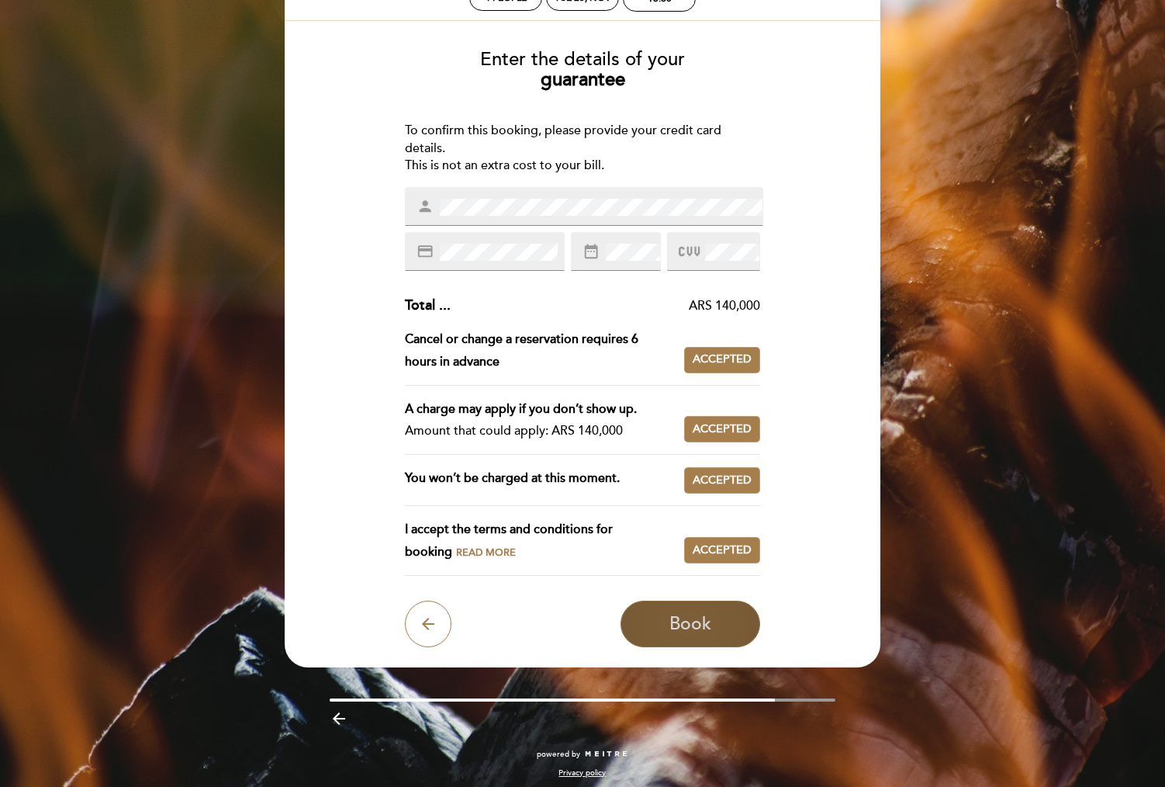
scroll to position [99, 0]
click at [694, 616] on span "Book" at bounding box center [690, 625] width 42 height 22
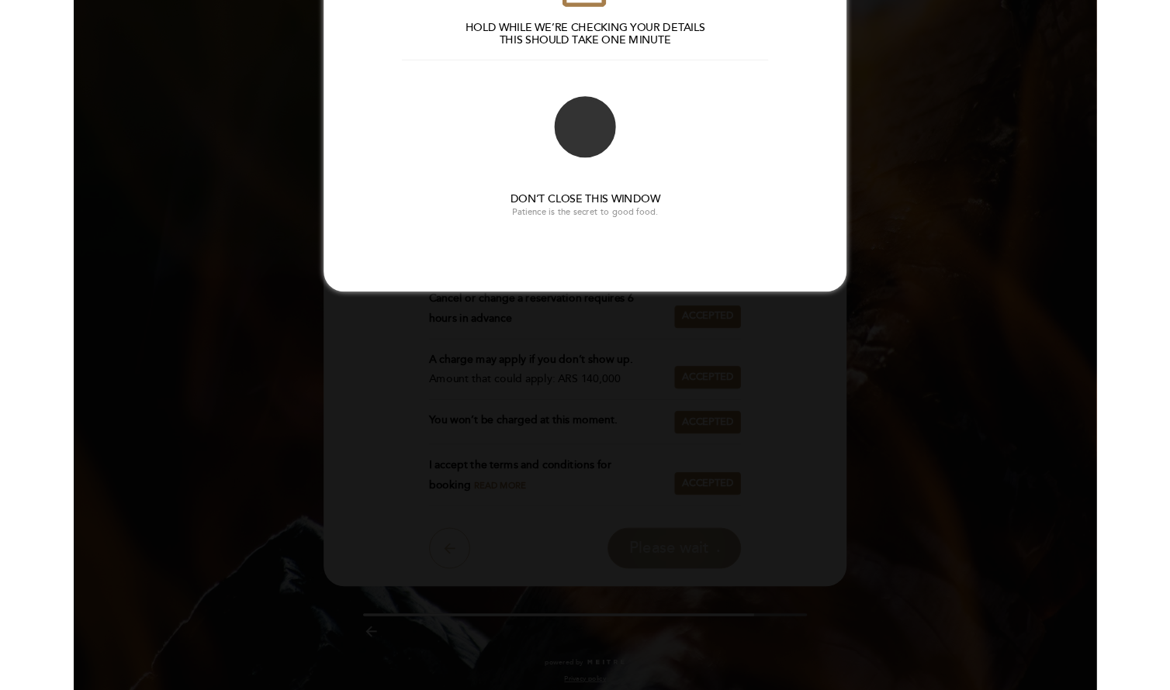
scroll to position [0, 0]
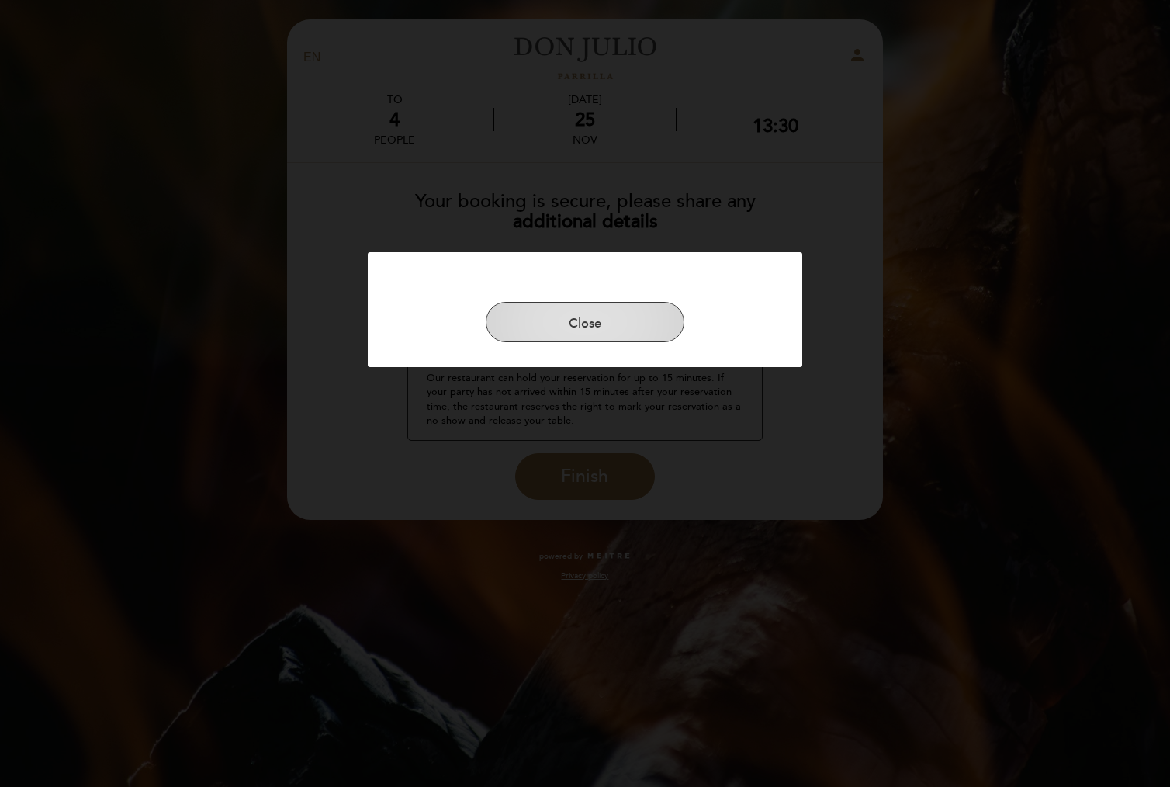
click at [596, 327] on button "Close" at bounding box center [585, 322] width 199 height 40
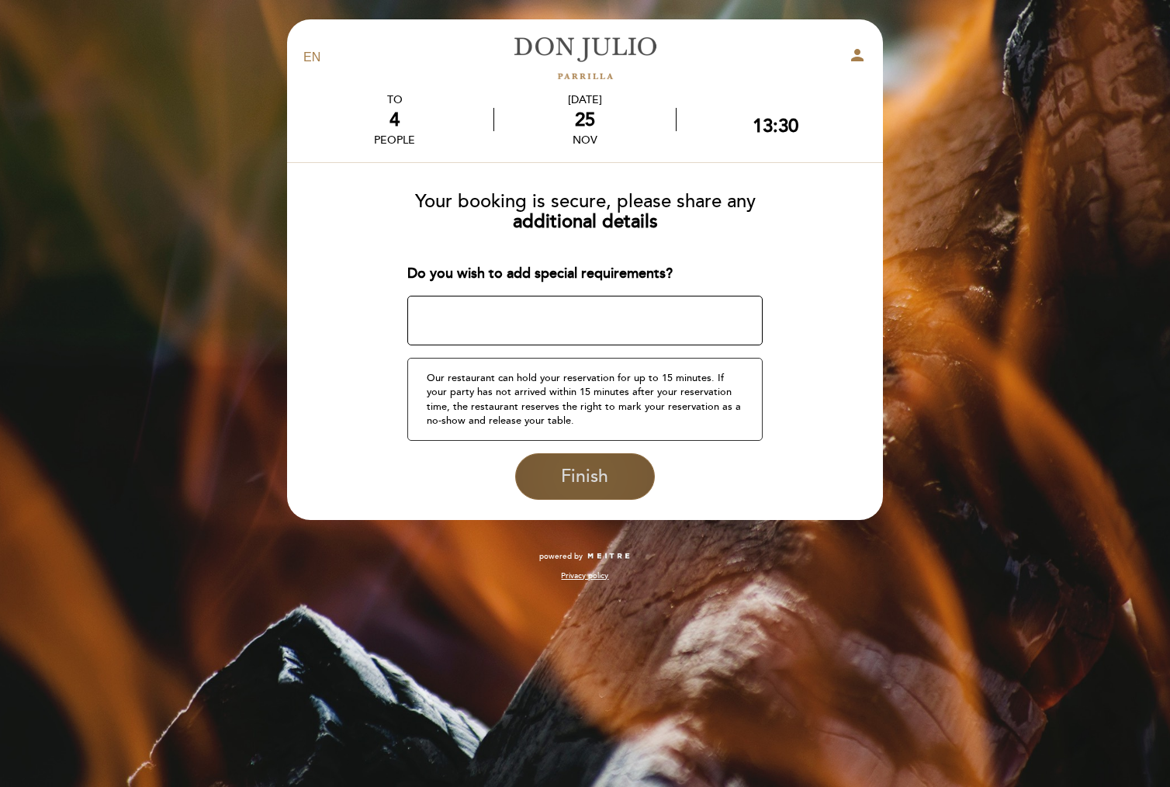
click at [568, 480] on span "Finish" at bounding box center [584, 476] width 47 height 22
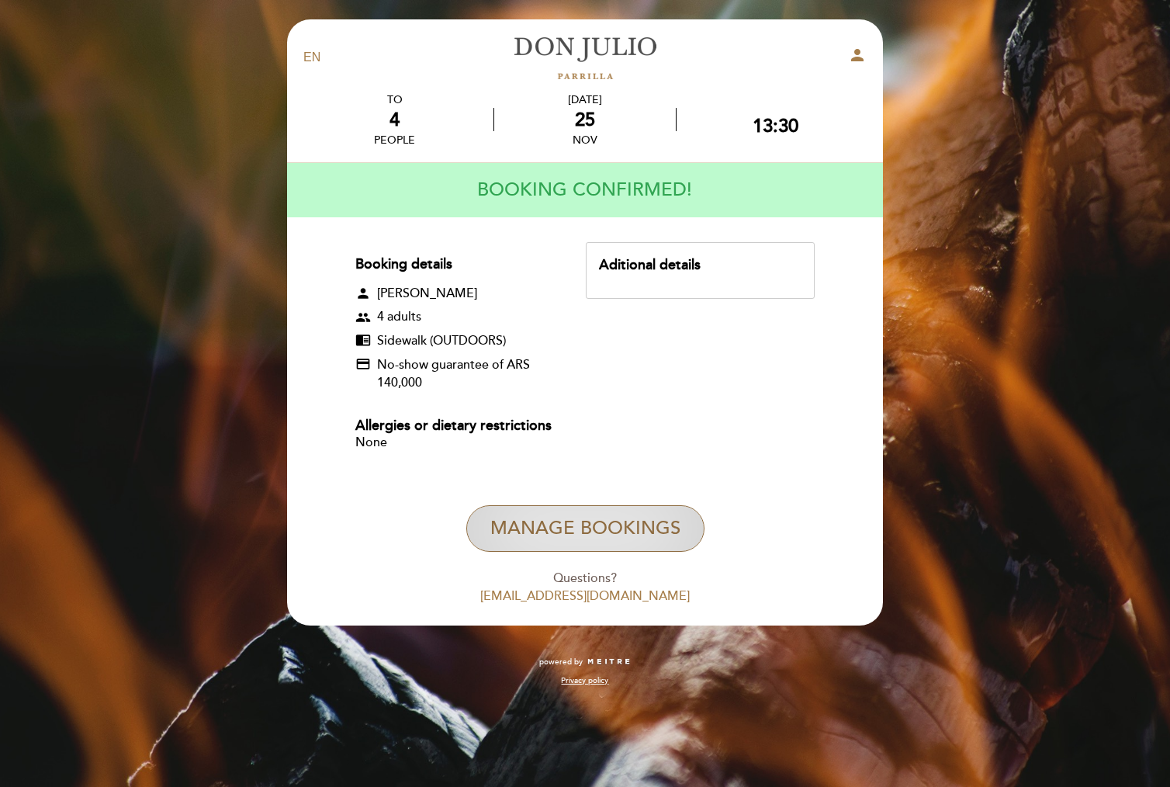
click at [575, 530] on button "Manage Bookings" at bounding box center [585, 528] width 238 height 47
